Goal: Task Accomplishment & Management: Manage account settings

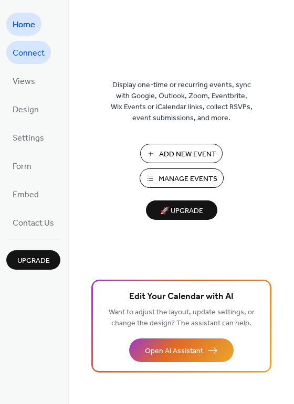
click at [27, 55] on span "Connect" at bounding box center [29, 53] width 32 height 17
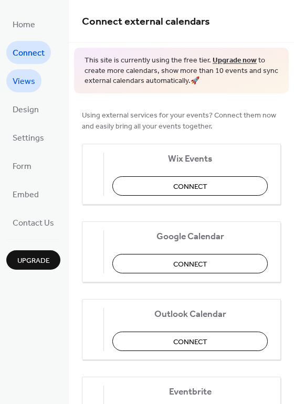
click at [21, 79] on span "Views" at bounding box center [24, 81] width 23 height 17
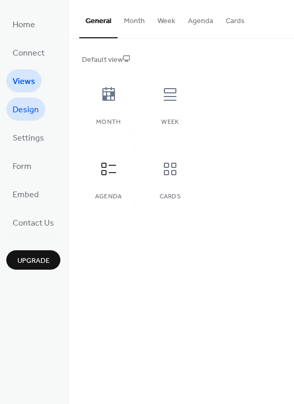
click at [23, 107] on span "Design" at bounding box center [26, 110] width 26 height 17
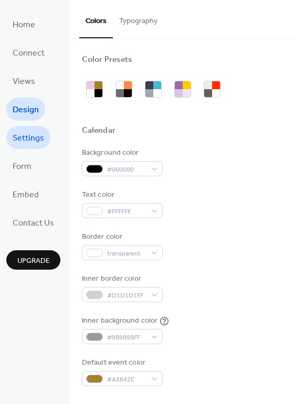
click at [23, 126] on link "Settings" at bounding box center [28, 137] width 44 height 23
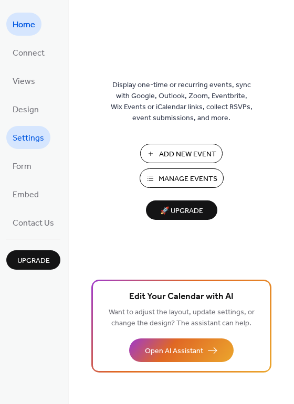
click at [27, 136] on span "Settings" at bounding box center [28, 138] width 31 height 17
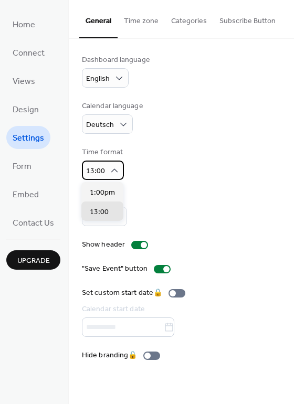
click at [113, 176] on div "13:00" at bounding box center [103, 169] width 42 height 19
click at [96, 172] on span "13:00" at bounding box center [95, 171] width 19 height 14
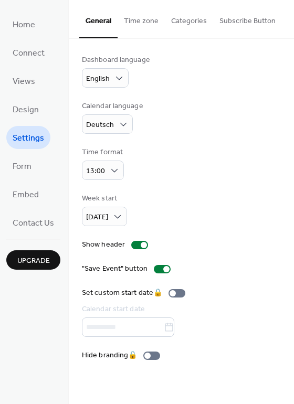
click at [146, 25] on button "Time zone" at bounding box center [140, 18] width 47 height 37
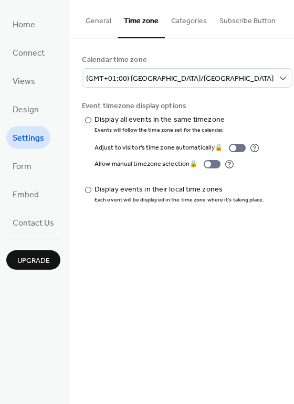
click at [186, 15] on button "Categories" at bounding box center [189, 18] width 48 height 37
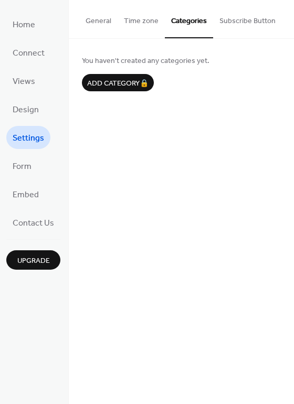
click at [84, 15] on button "General" at bounding box center [98, 18] width 38 height 37
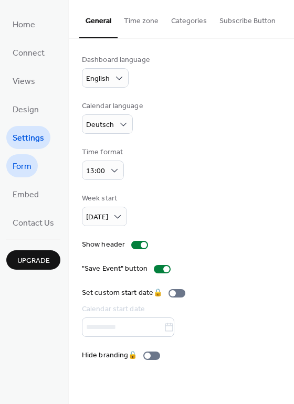
click at [24, 172] on span "Form" at bounding box center [22, 166] width 19 height 17
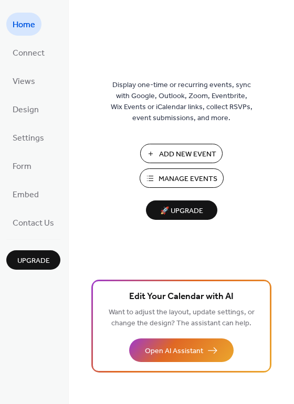
click at [208, 177] on span "Manage Events" at bounding box center [187, 179] width 59 height 11
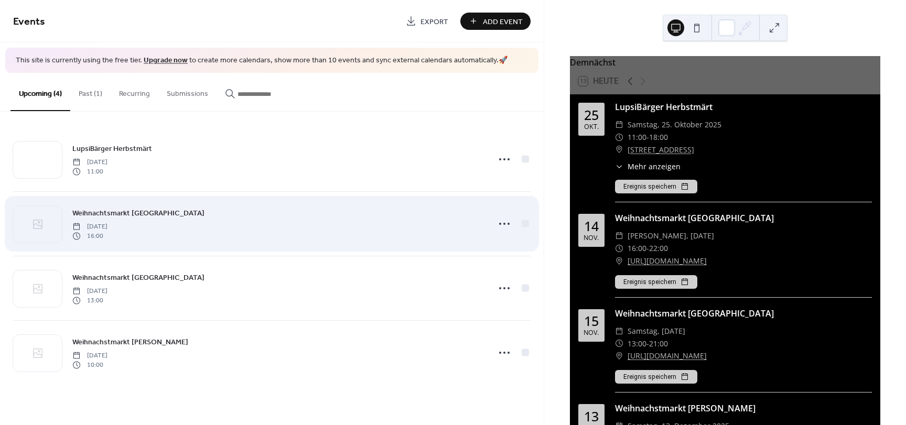
click at [302, 218] on div "Weihnachtsmarkt [GEOGRAPHIC_DATA] [DATE] 16:00" at bounding box center [277, 224] width 411 height 34
click at [503, 224] on icon at bounding box center [504, 224] width 17 height 17
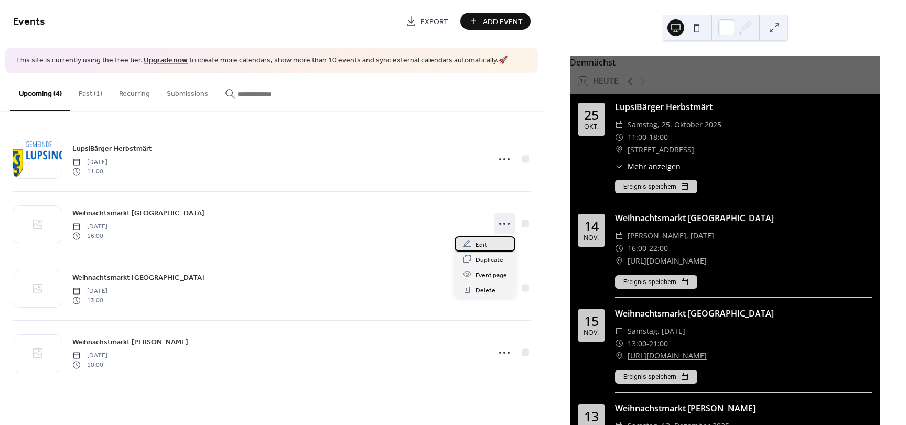
click at [488, 240] on div "Edit" at bounding box center [485, 243] width 61 height 15
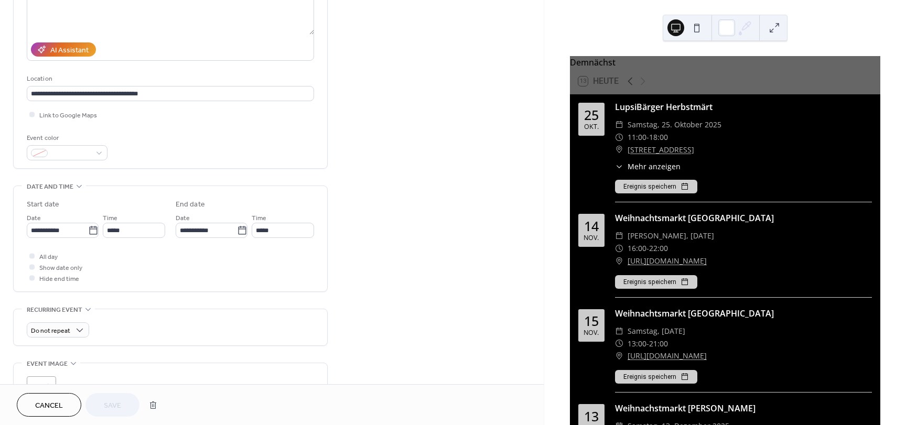
scroll to position [157, 0]
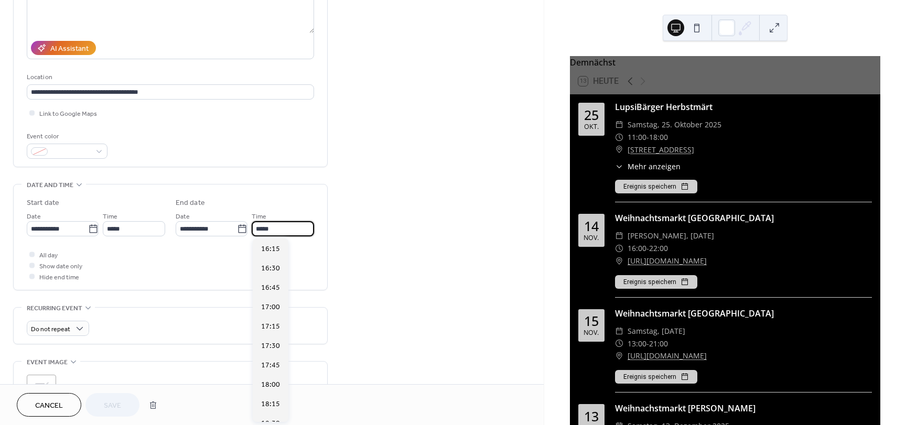
click at [262, 229] on input "*****" at bounding box center [283, 228] width 62 height 15
click at [281, 257] on div "21:00" at bounding box center [271, 251] width 36 height 19
type input "*****"
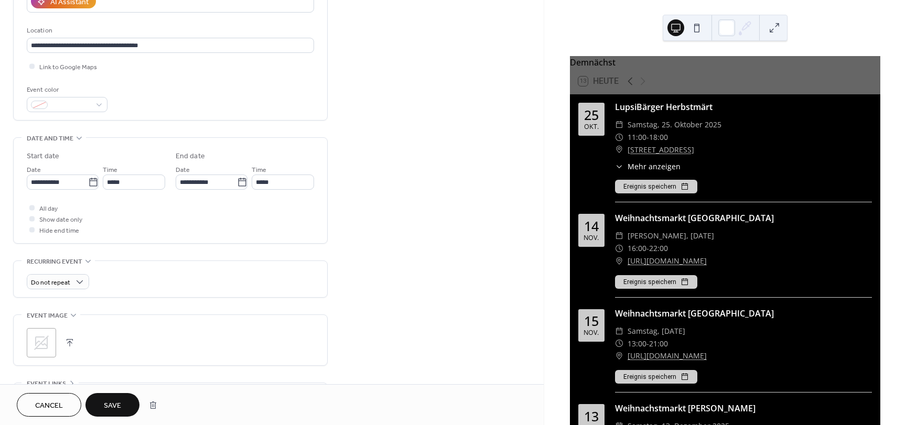
scroll to position [210, 0]
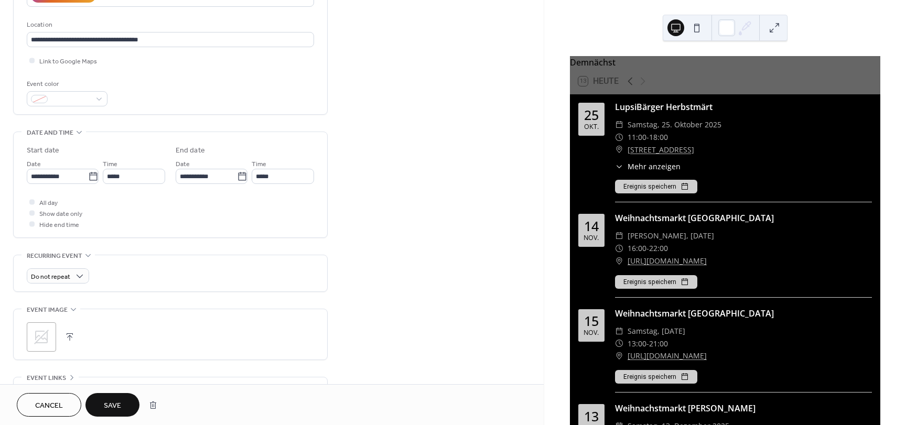
click at [126, 400] on button "Save" at bounding box center [112, 405] width 54 height 24
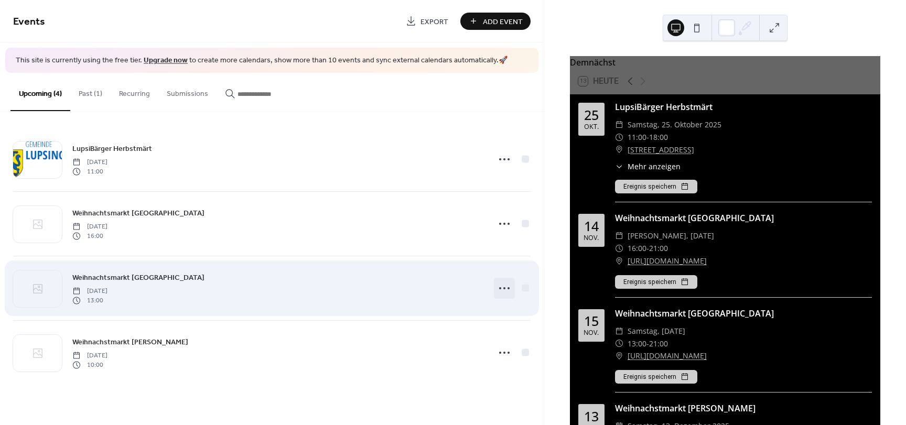
click at [508, 290] on icon at bounding box center [504, 288] width 17 height 17
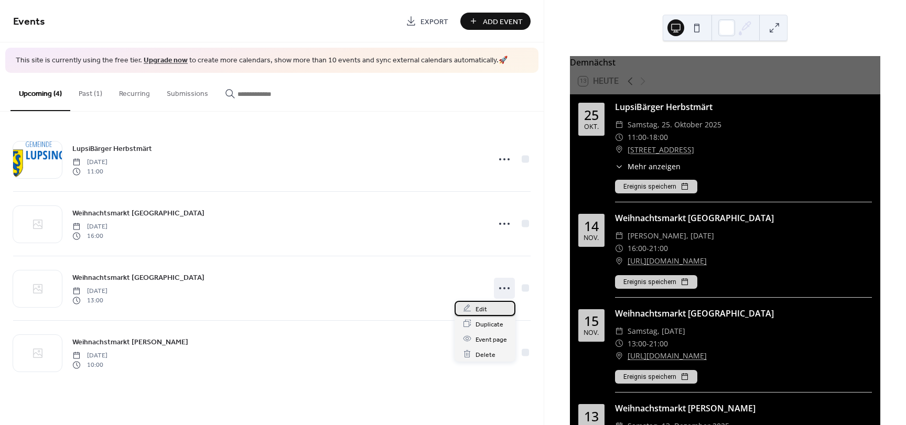
click at [487, 306] on div "Edit" at bounding box center [485, 308] width 61 height 15
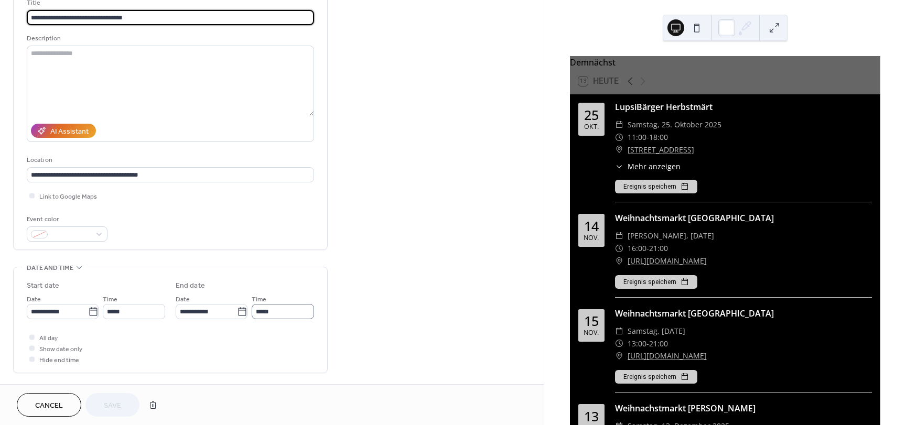
scroll to position [105, 0]
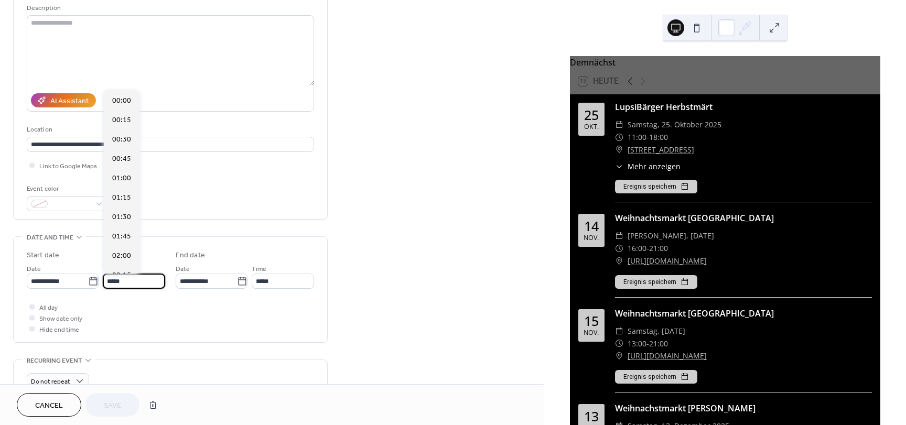
click at [146, 282] on input "*****" at bounding box center [134, 281] width 62 height 15
click at [124, 176] on span "14:00" at bounding box center [121, 178] width 19 height 11
type input "*****"
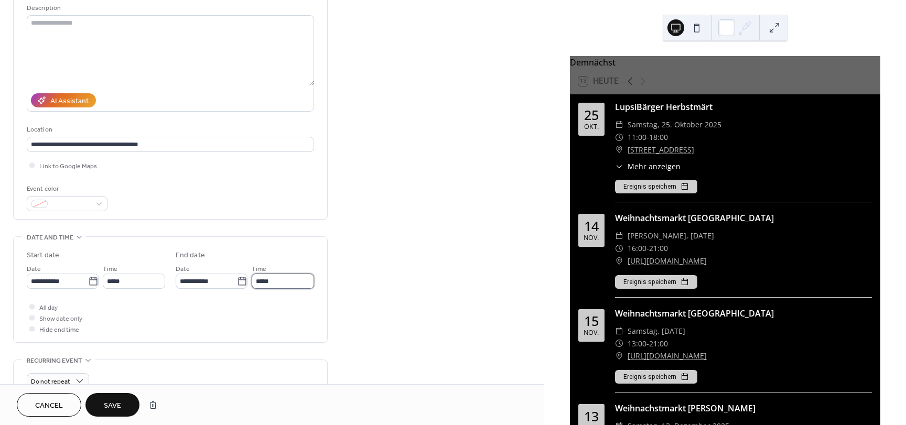
click at [272, 283] on input "*****" at bounding box center [283, 281] width 62 height 15
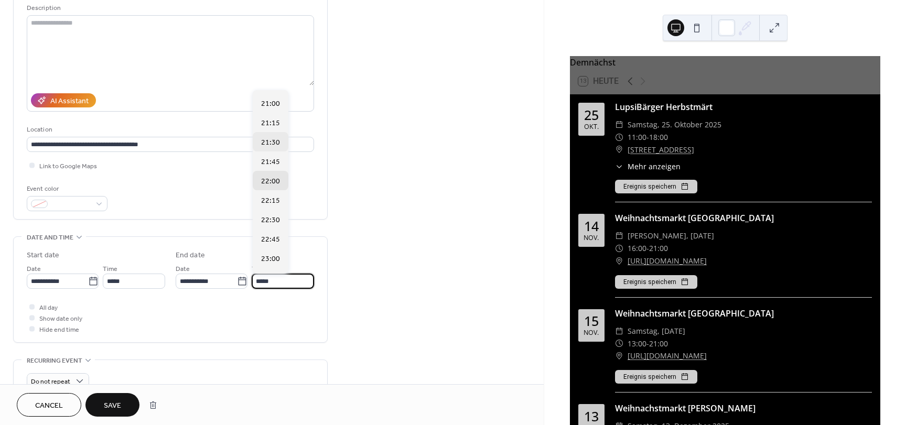
scroll to position [468, 0]
click at [274, 154] on span "21:00" at bounding box center [270, 156] width 19 height 11
type input "*****"
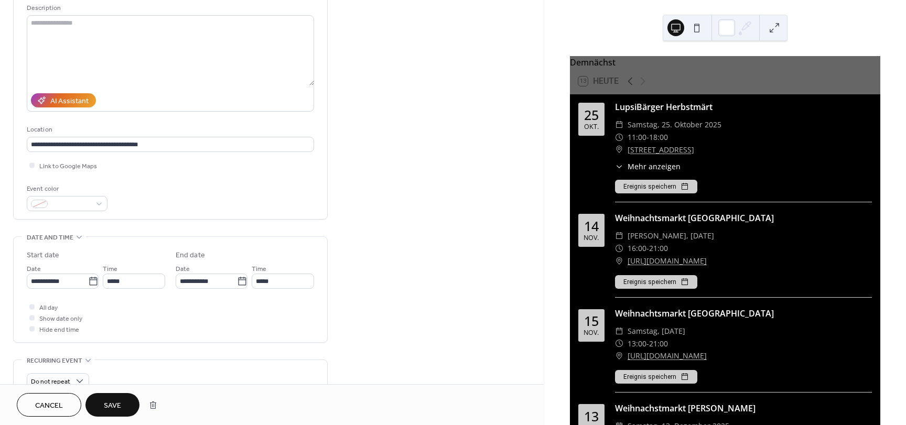
click at [125, 399] on button "Save" at bounding box center [112, 405] width 54 height 24
